Goal: Check status: Check status

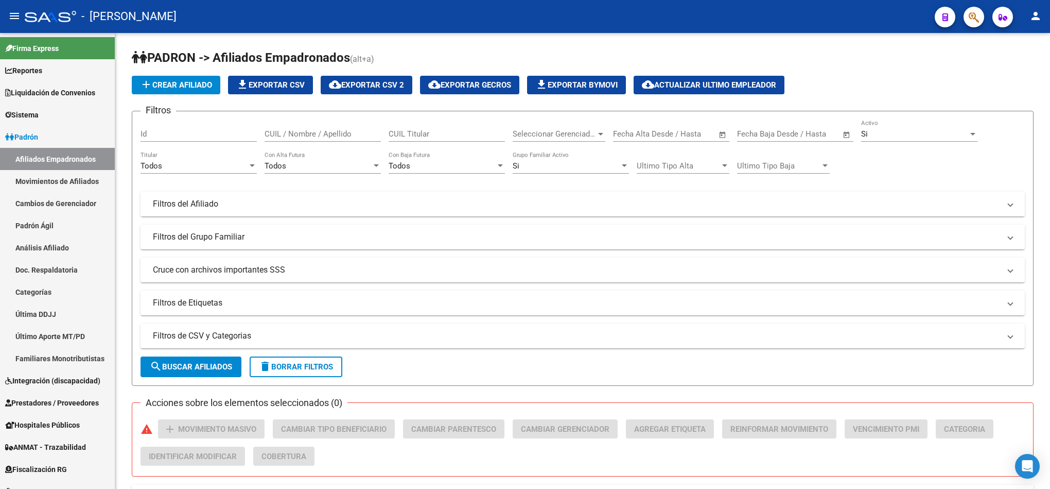
click at [975, 22] on icon "button" at bounding box center [974, 17] width 10 height 12
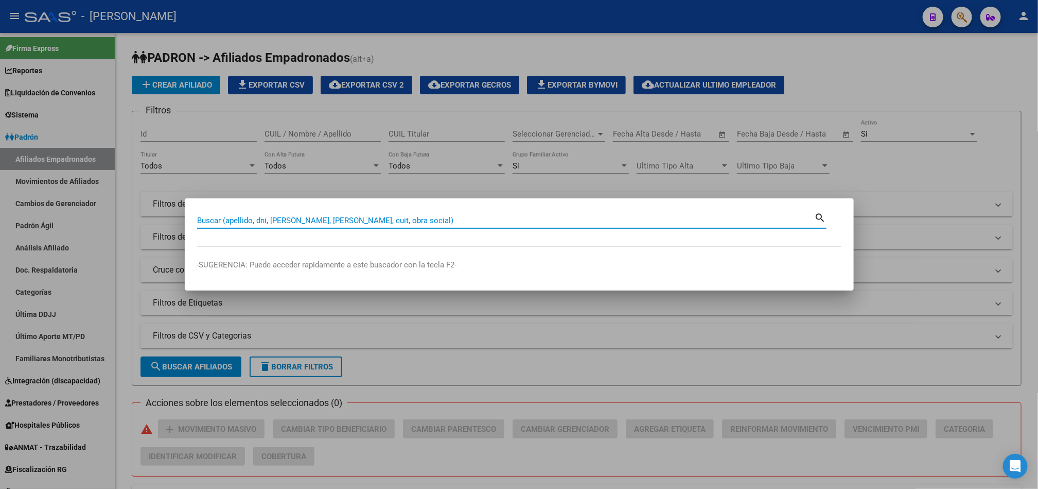
click at [459, 216] on input "Buscar (apellido, dni, [PERSON_NAME], [PERSON_NAME], cuit, obra social)" at bounding box center [506, 220] width 618 height 9
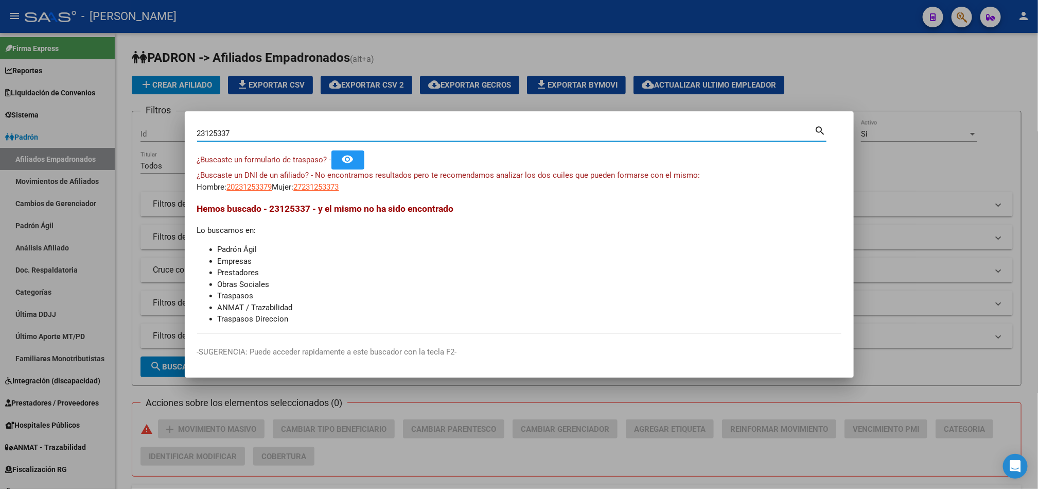
click at [459, 145] on div "23125337 Buscar (apellido, dni, [PERSON_NAME], [PERSON_NAME], cuit, obra social…" at bounding box center [512, 137] width 630 height 27
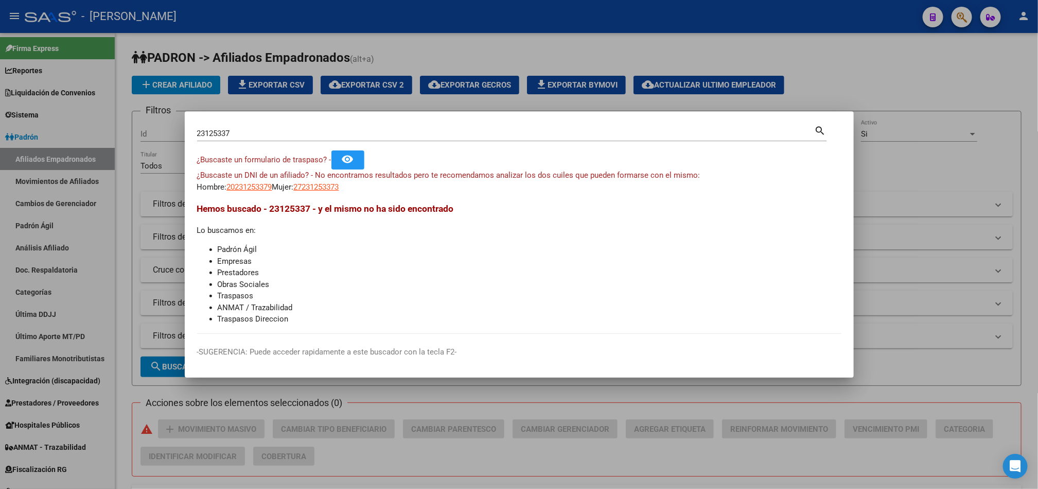
click at [462, 138] on div "23125337 Buscar (apellido, dni, [PERSON_NAME], [PERSON_NAME], cuit, obra social)" at bounding box center [506, 133] width 618 height 15
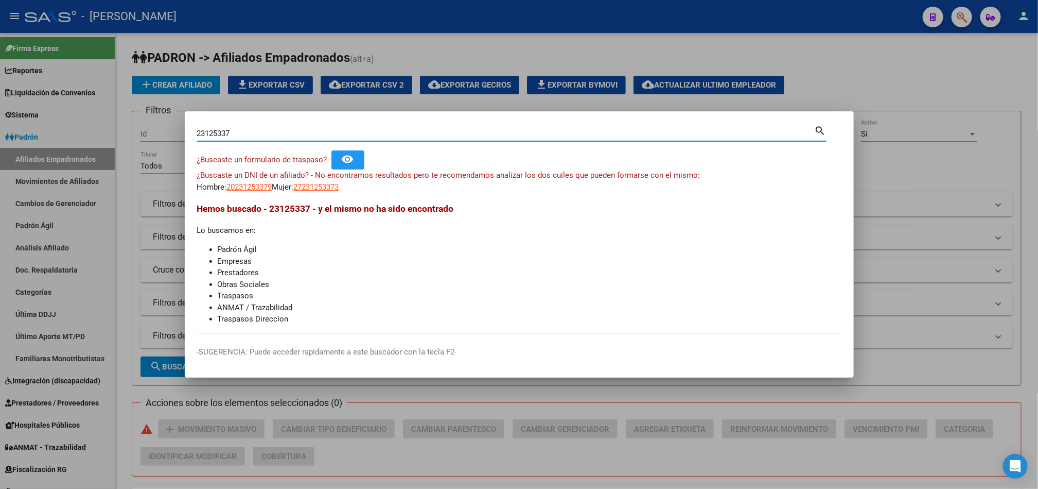
click at [463, 127] on div "23125337 Buscar (apellido, dni, [PERSON_NAME], [PERSON_NAME], cuit, obra social)" at bounding box center [506, 133] width 618 height 15
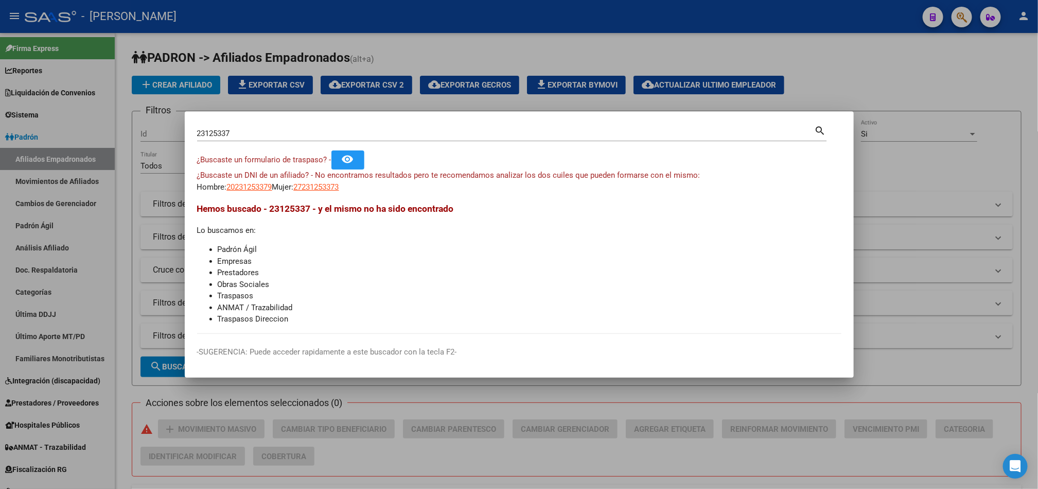
click at [463, 127] on div "23125337 Buscar (apellido, dni, [PERSON_NAME], [PERSON_NAME], cuit, obra social)" at bounding box center [506, 133] width 618 height 15
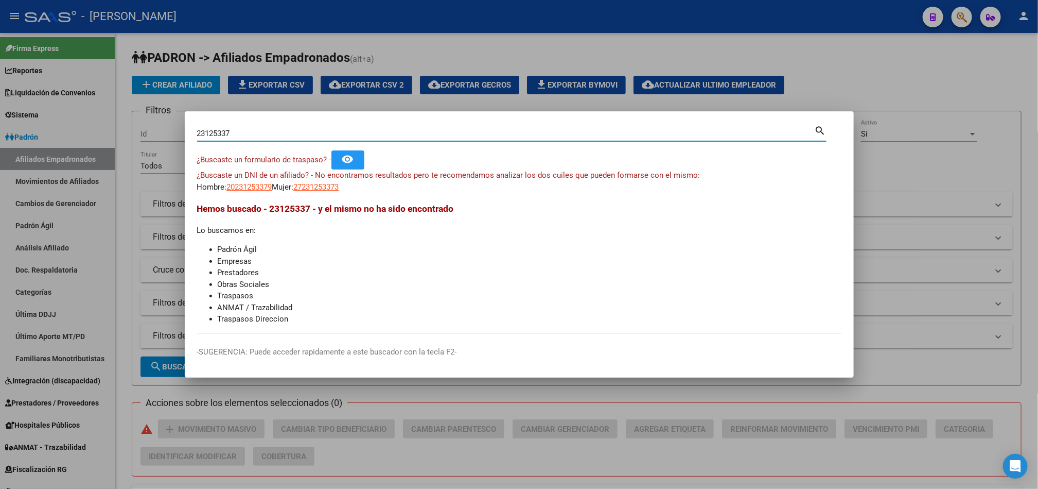
click at [461, 136] on input "23125337" at bounding box center [506, 133] width 618 height 9
click at [300, 134] on input "23125337" at bounding box center [506, 133] width 618 height 9
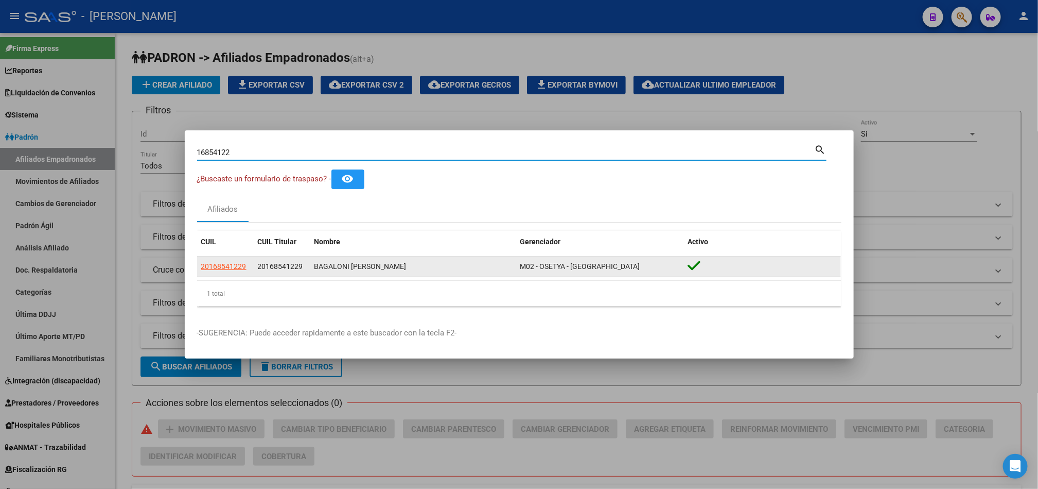
click at [289, 264] on span "20168541229" at bounding box center [280, 266] width 45 height 8
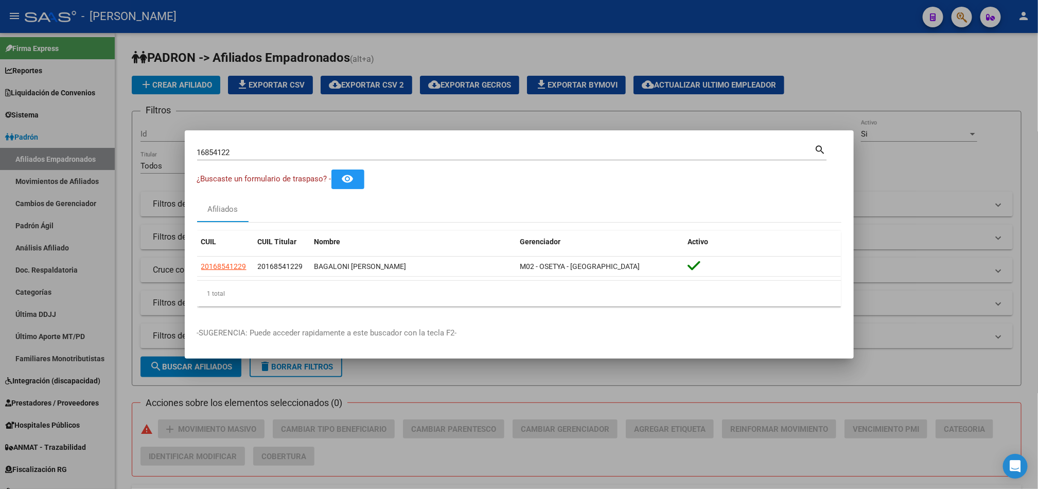
copy span "20168541229"
click at [372, 143] on div "16854122 Buscar (apellido, dni, cuil, [PERSON_NAME], cuit, obra social) search" at bounding box center [512, 152] width 630 height 18
click at [354, 148] on input "16854122" at bounding box center [506, 152] width 618 height 9
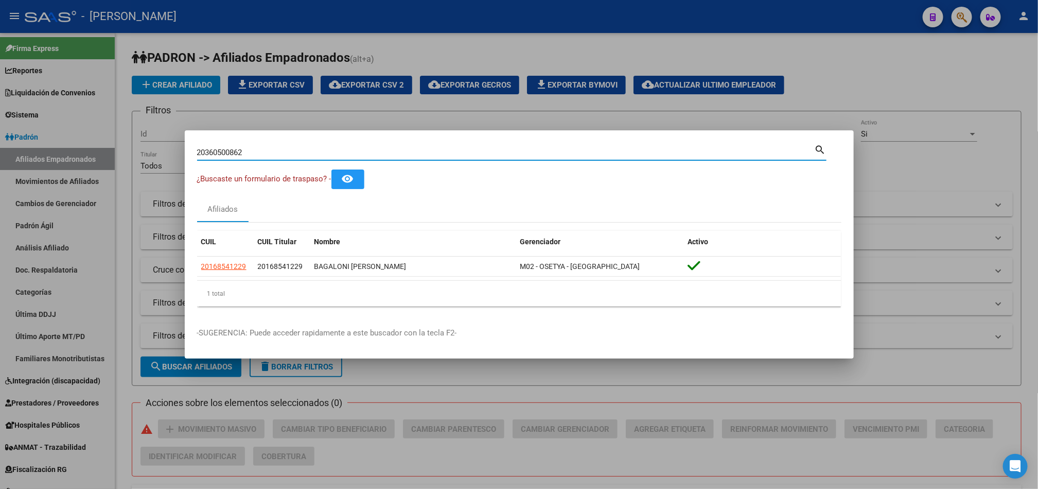
type input "20360500862"
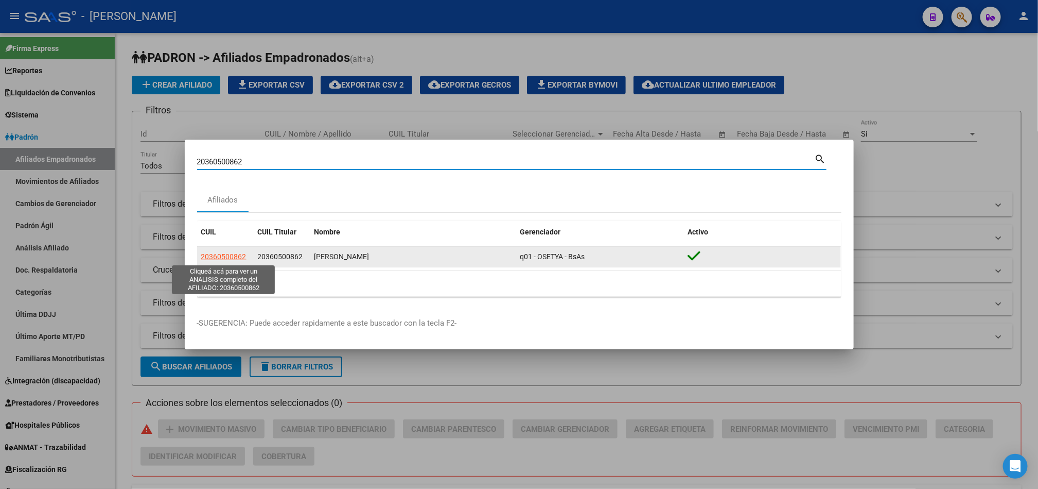
click at [216, 254] on span "20360500862" at bounding box center [223, 256] width 45 height 8
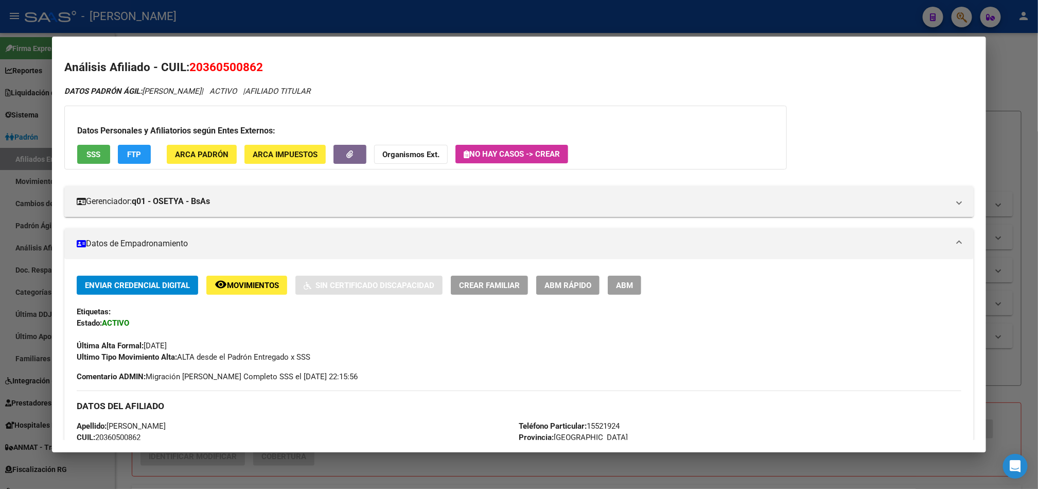
scroll to position [565, 0]
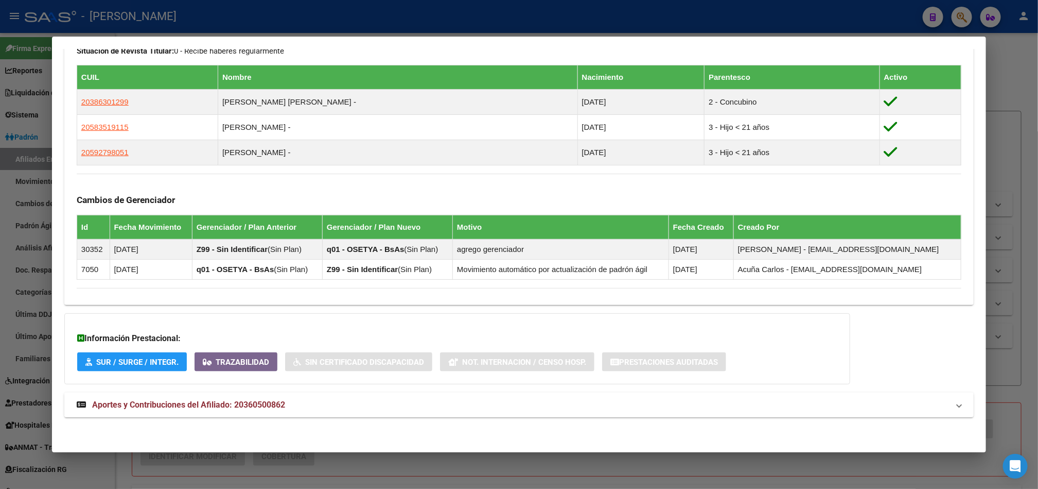
click at [357, 406] on mat-panel-title "Aportes y Contribuciones del Afiliado: 20360500862" at bounding box center [513, 404] width 873 height 12
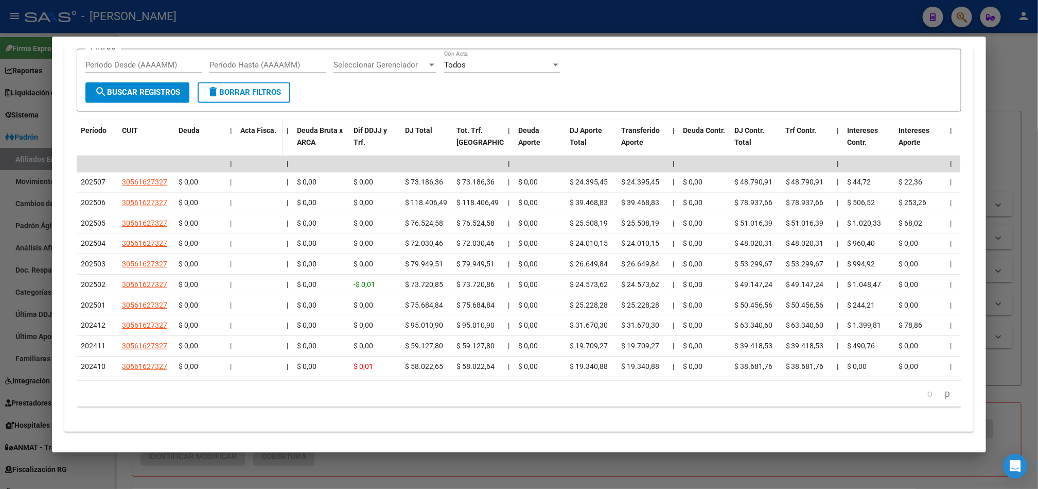
scroll to position [1055, 0]
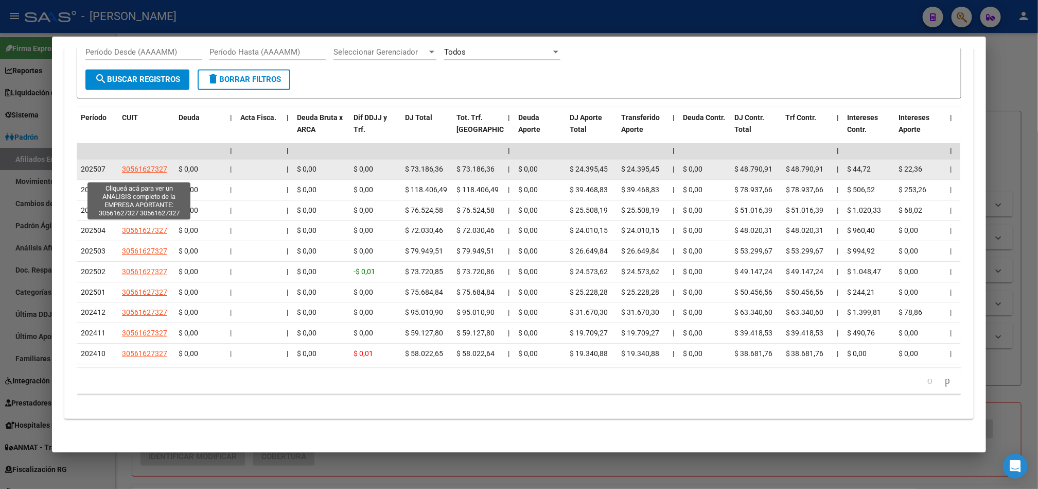
click at [138, 173] on span "30561627327" at bounding box center [144, 169] width 45 height 8
type textarea "30561627327"
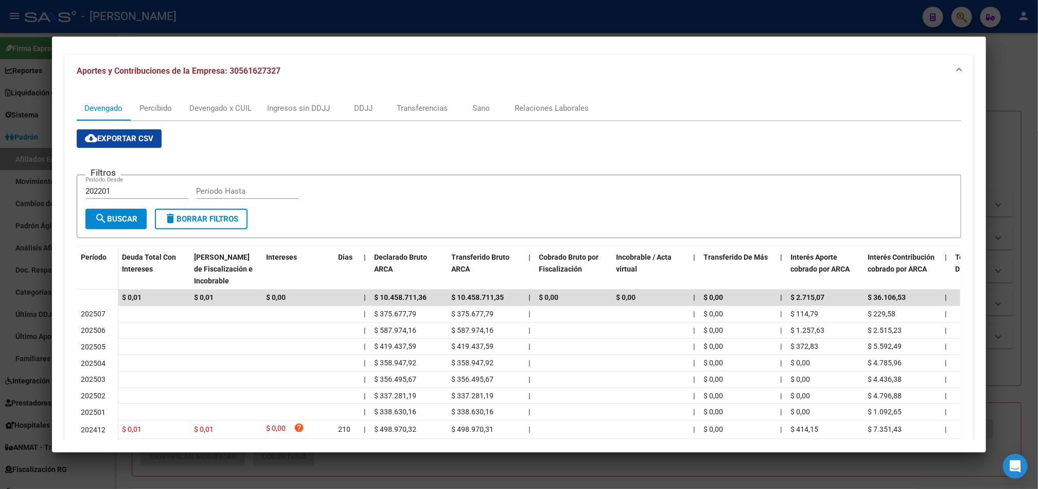
scroll to position [154, 0]
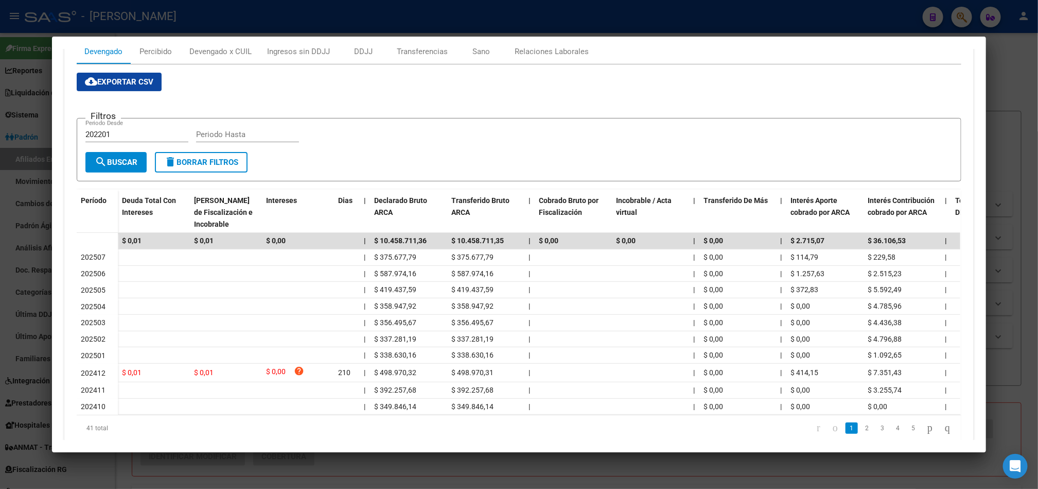
click at [33, 281] on div at bounding box center [519, 244] width 1038 height 489
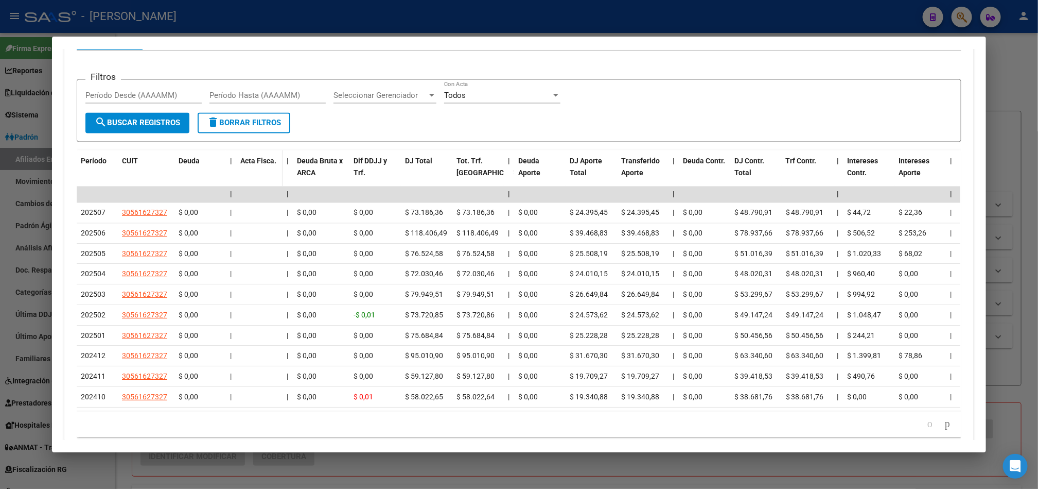
scroll to position [978, 0]
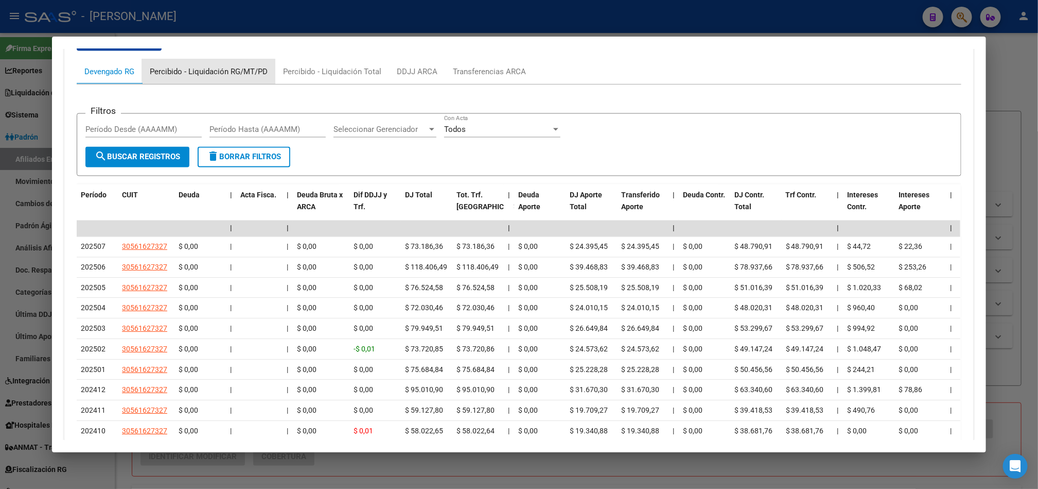
click at [224, 73] on div "Percibido - Liquidación RG/MT/PD" at bounding box center [209, 71] width 118 height 11
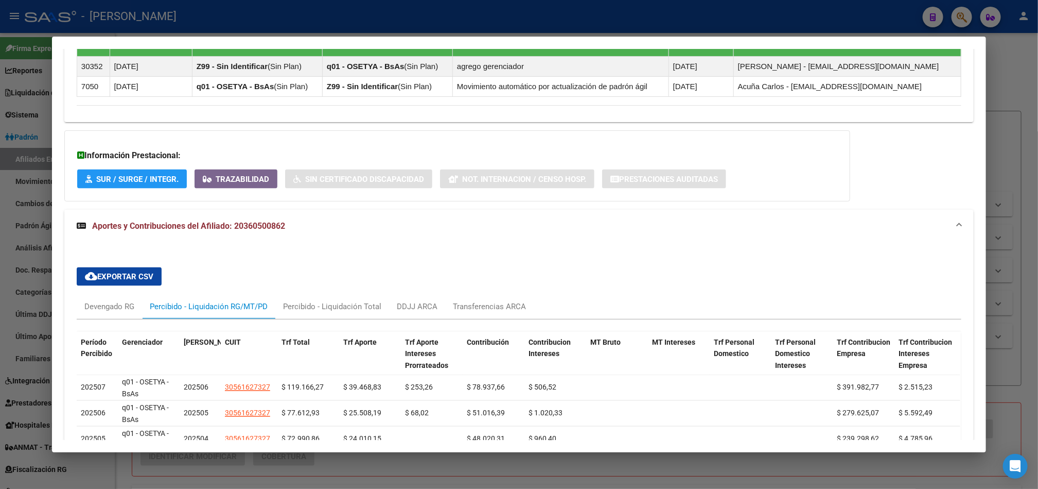
scroll to position [794, 0]
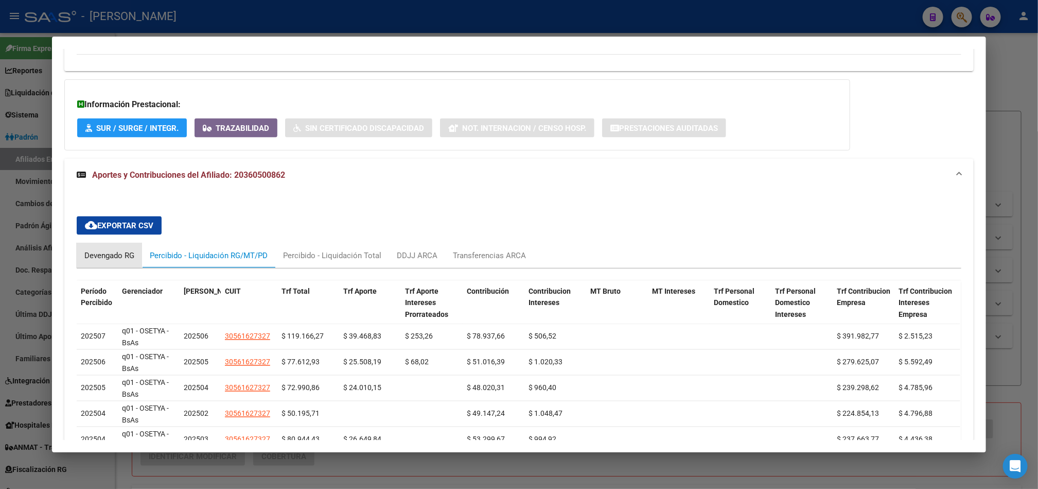
click at [77, 263] on div "Devengado RG" at bounding box center [109, 255] width 65 height 25
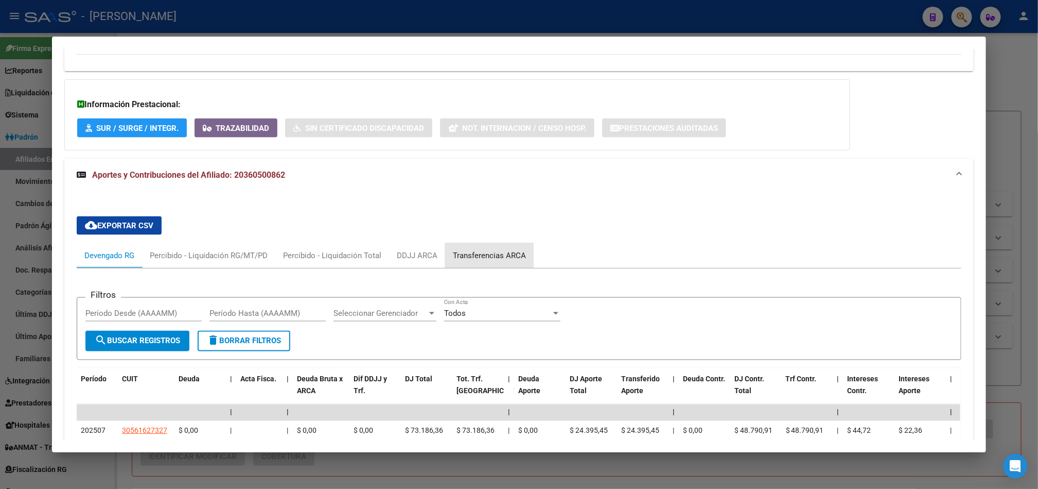
click at [479, 251] on div "Transferencias ARCA" at bounding box center [489, 255] width 89 height 25
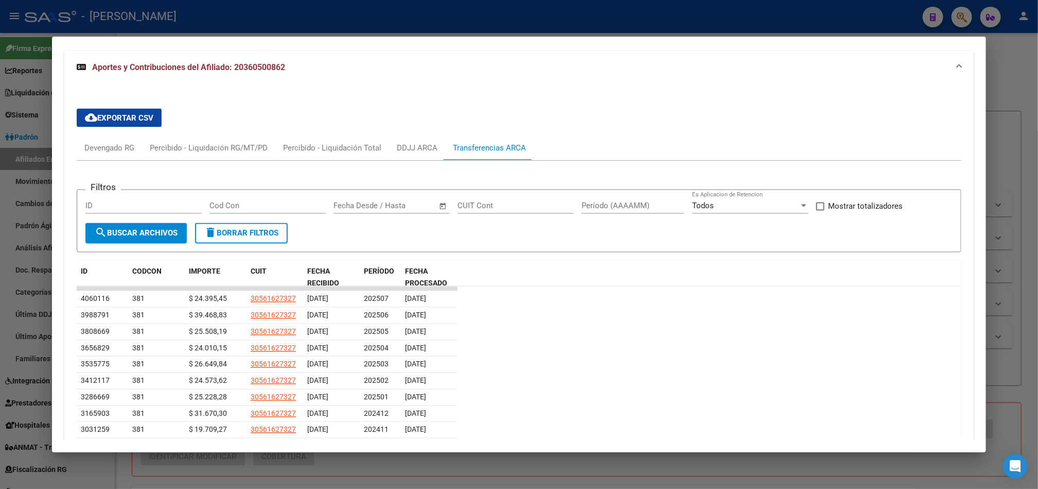
scroll to position [967, 0]
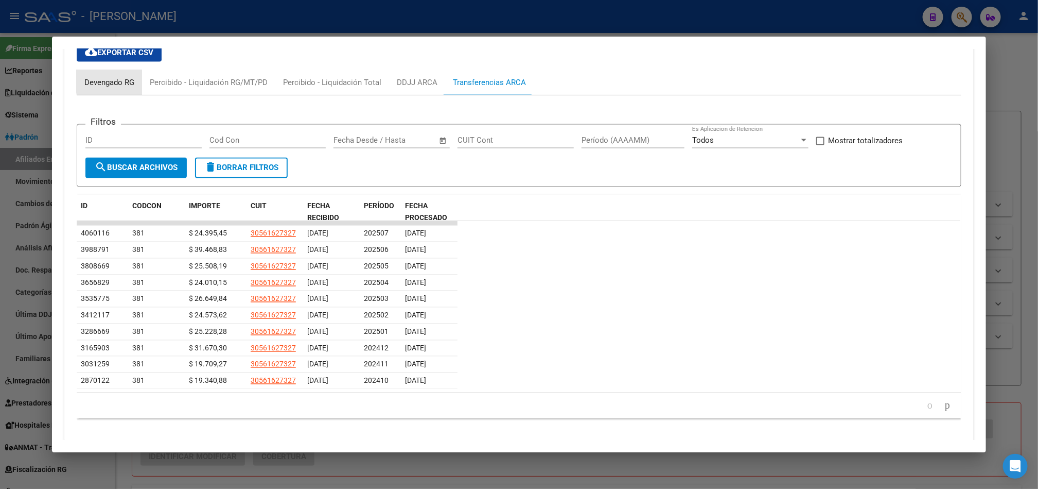
click at [121, 85] on div "Devengado RG" at bounding box center [109, 82] width 50 height 11
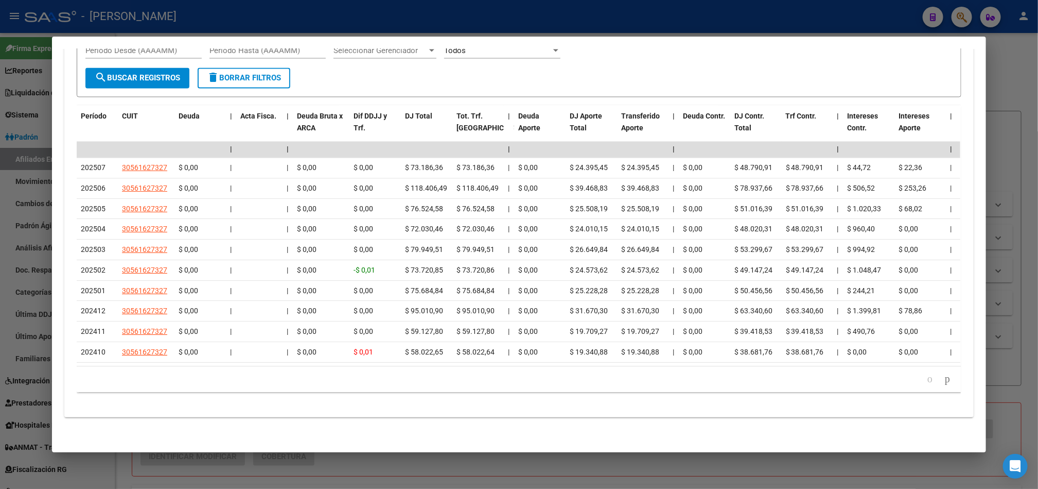
scroll to position [919, 0]
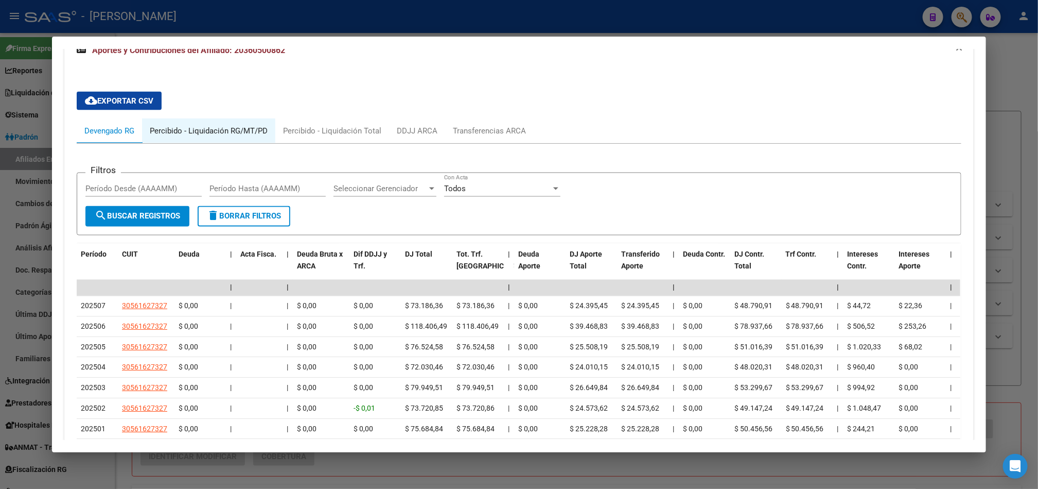
click at [222, 129] on div "Percibido - Liquidación RG/MT/PD" at bounding box center [209, 130] width 118 height 11
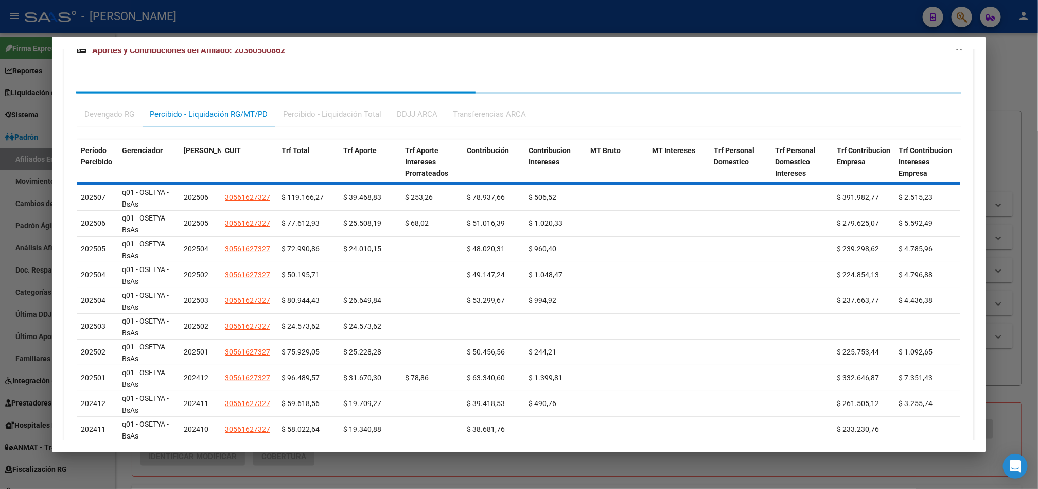
click at [312, 127] on div "Percibido - Liquidación Total" at bounding box center [332, 114] width 114 height 25
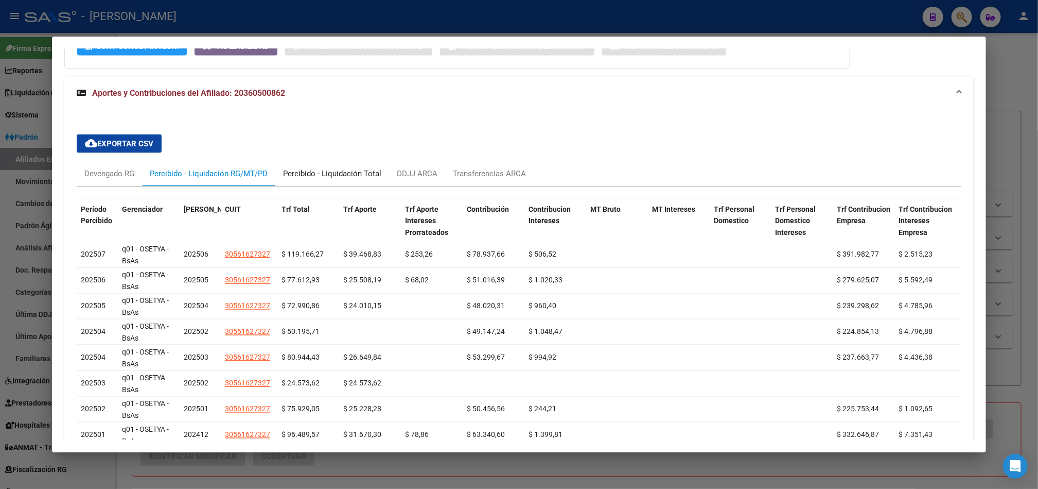
scroll to position [875, 0]
click at [111, 170] on div "Devengado RG" at bounding box center [109, 175] width 65 height 25
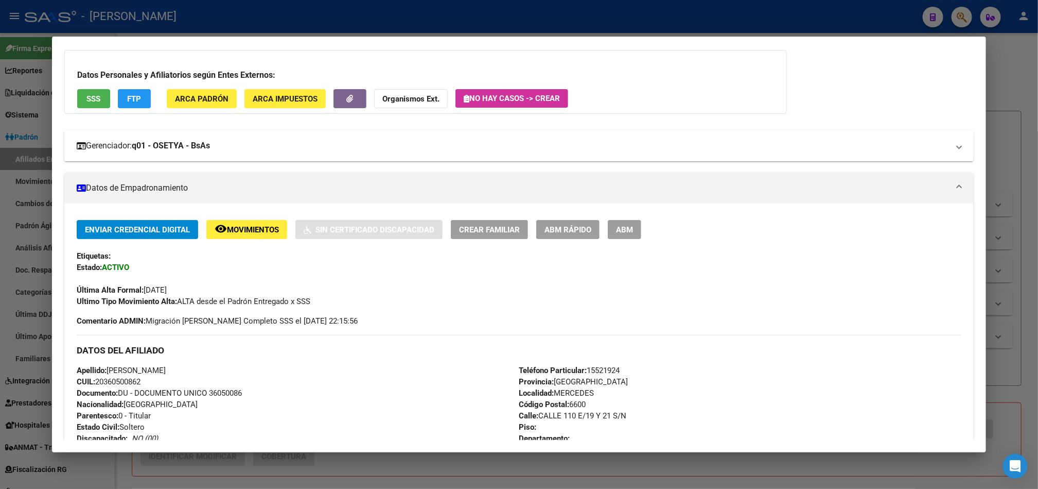
scroll to position [0, 0]
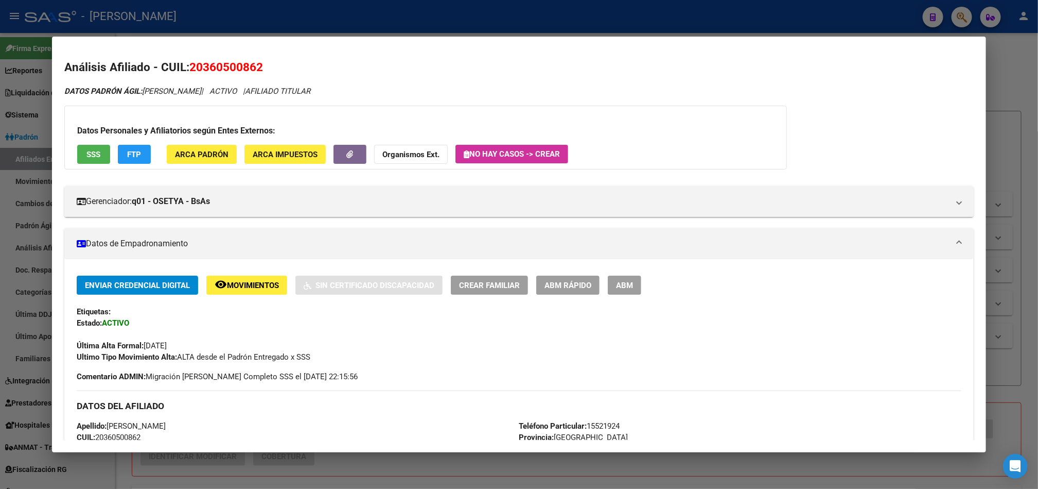
click at [209, 64] on span "20360500862" at bounding box center [226, 66] width 74 height 13
copy span "20360500862"
